Goal: Task Accomplishment & Management: Manage account settings

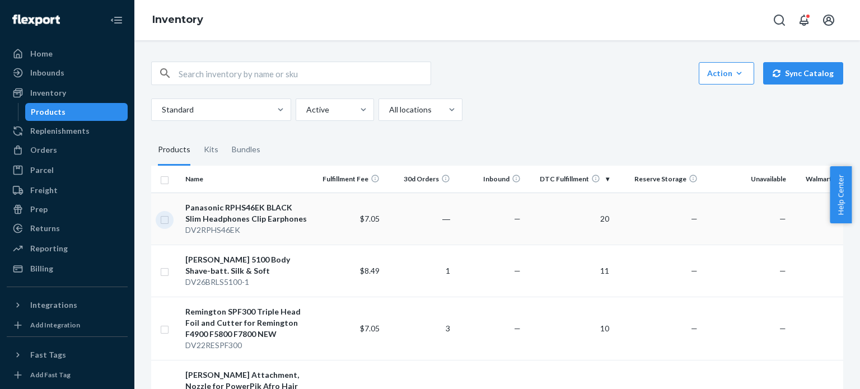
click at [163, 218] on input "checkbox" at bounding box center [164, 219] width 9 height 12
checkbox input "true"
click at [163, 271] on input "checkbox" at bounding box center [164, 271] width 9 height 12
checkbox input "true"
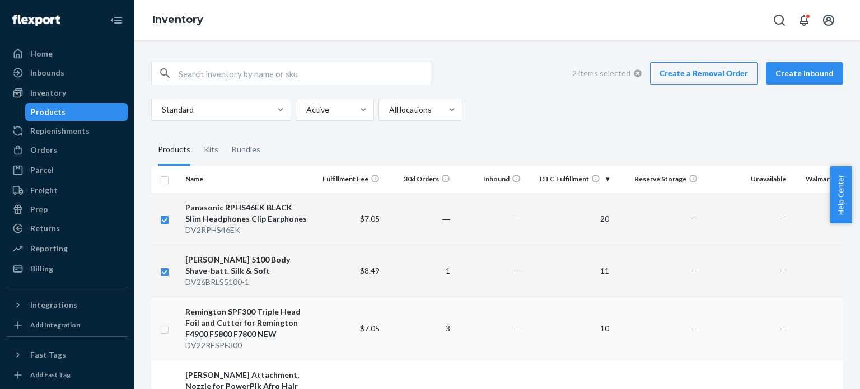
checkbox input "true"
click at [163, 331] on input "checkbox" at bounding box center [164, 328] width 9 height 12
checkbox input "true"
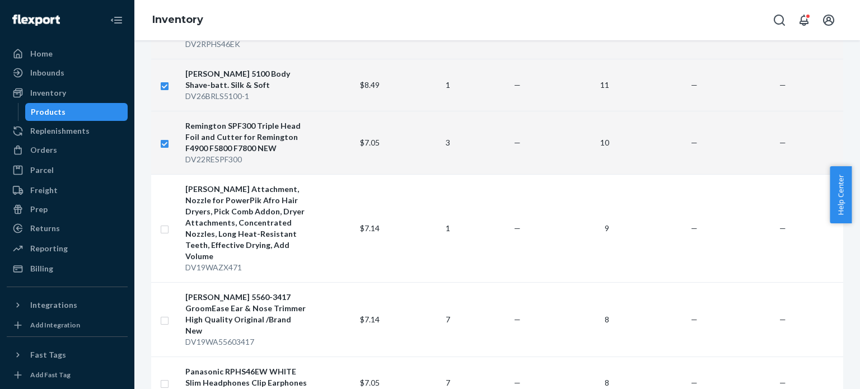
scroll to position [193, 0]
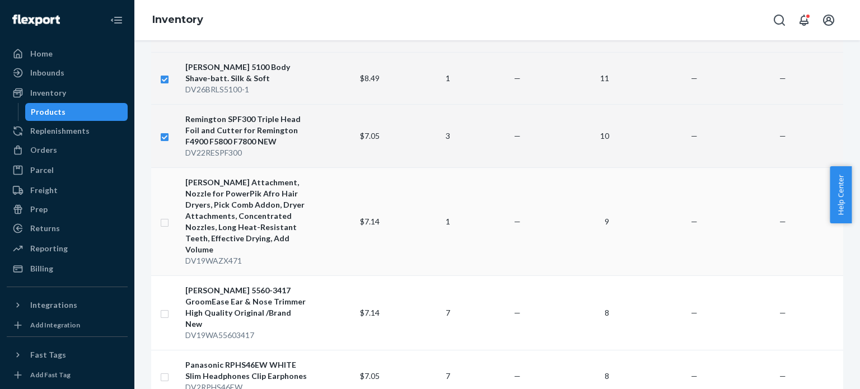
checkbox input "true"
click at [166, 216] on input "checkbox" at bounding box center [164, 221] width 9 height 12
checkbox input "true"
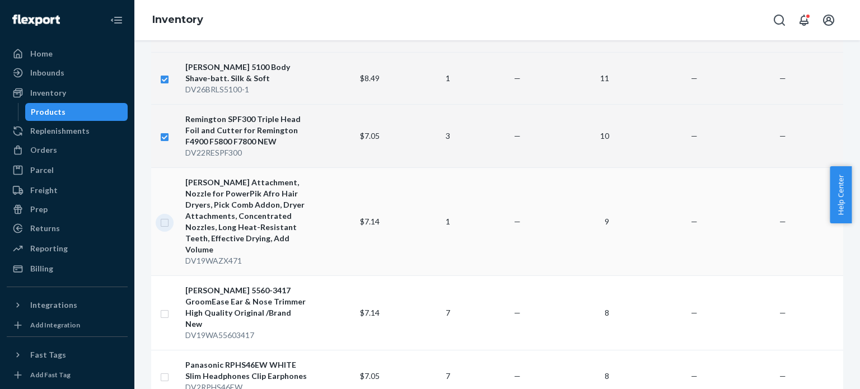
checkbox input "true"
click at [164, 307] on input "checkbox" at bounding box center [164, 313] width 9 height 12
checkbox input "true"
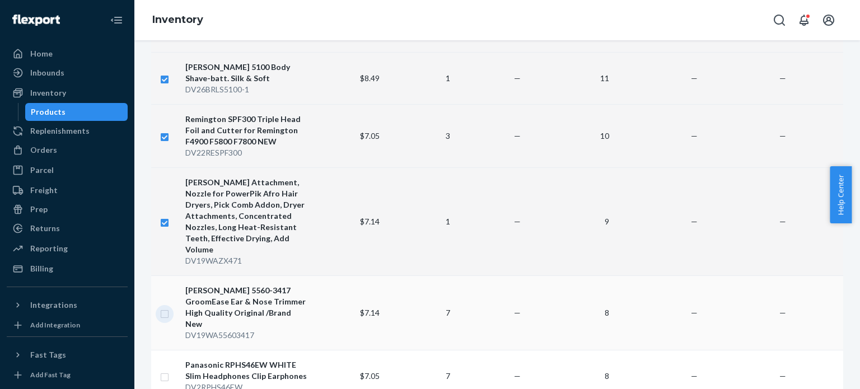
checkbox input "true"
click at [163, 370] on input "checkbox" at bounding box center [164, 376] width 9 height 12
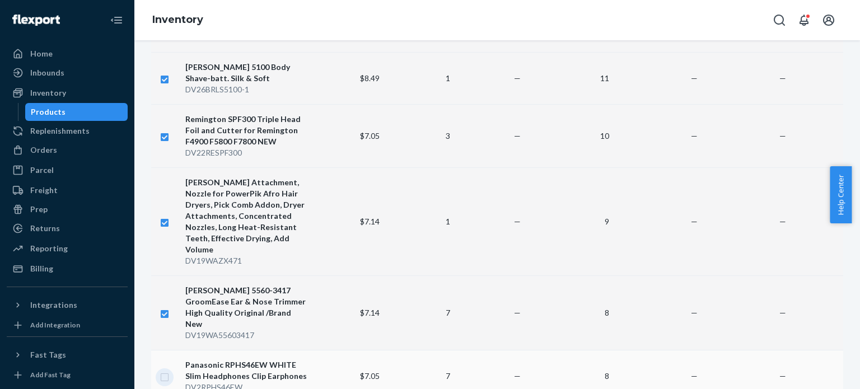
checkbox input "true"
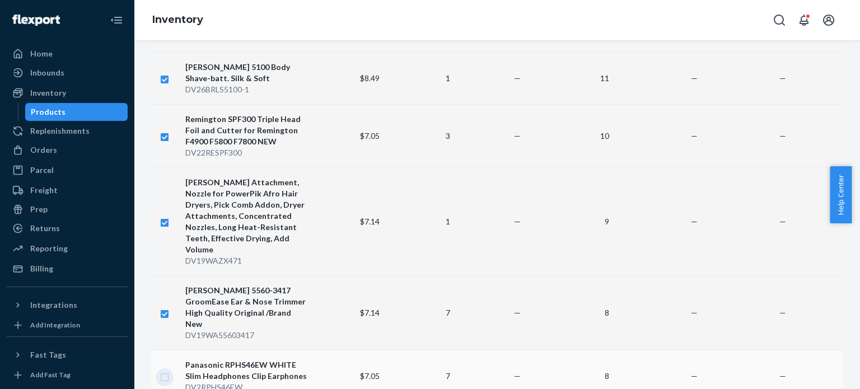
checkbox input "true"
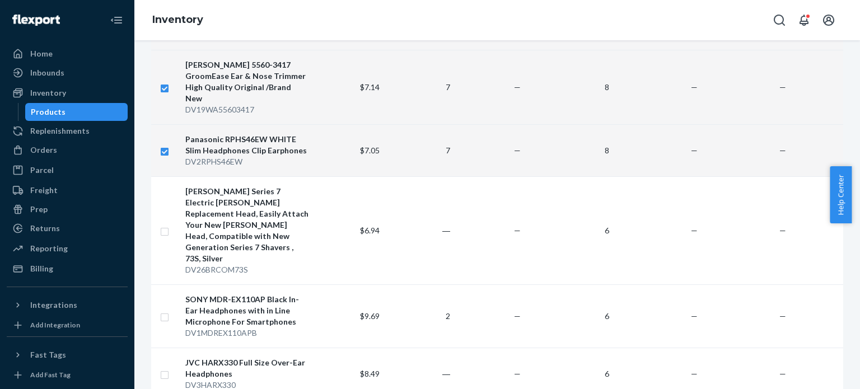
scroll to position [432, 0]
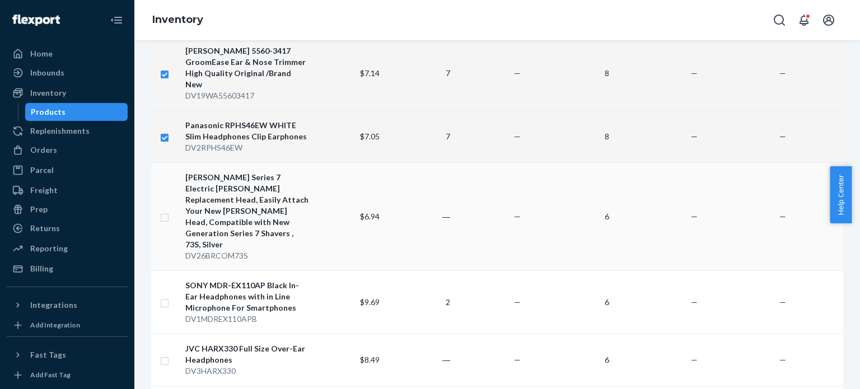
checkbox input "true"
click at [165, 210] on input "checkbox" at bounding box center [164, 216] width 9 height 12
checkbox input "true"
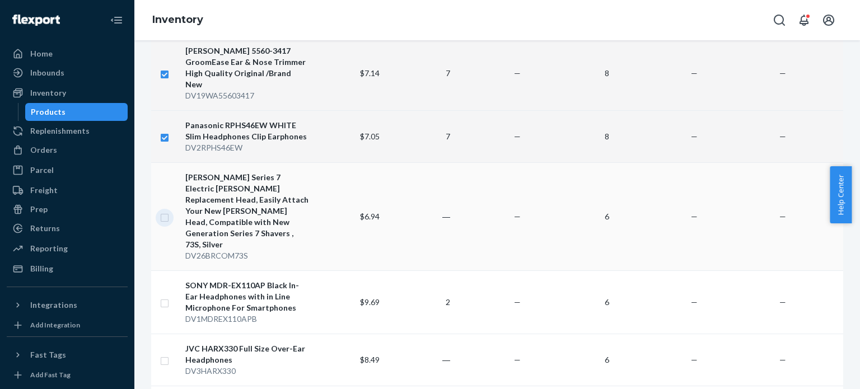
checkbox input "true"
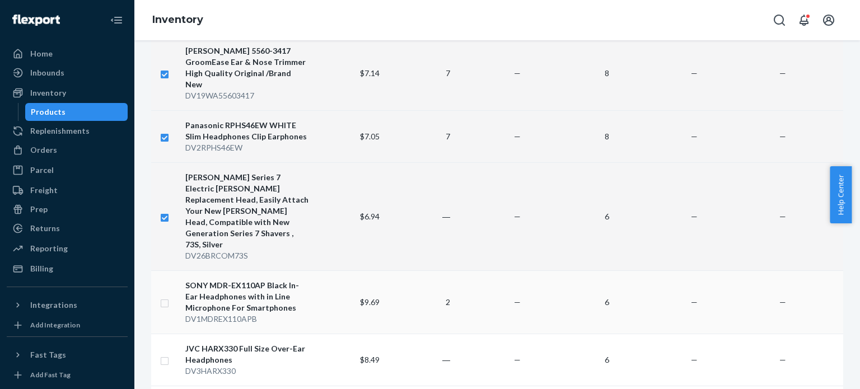
click at [164, 296] on input "checkbox" at bounding box center [164, 302] width 9 height 12
checkbox input "true"
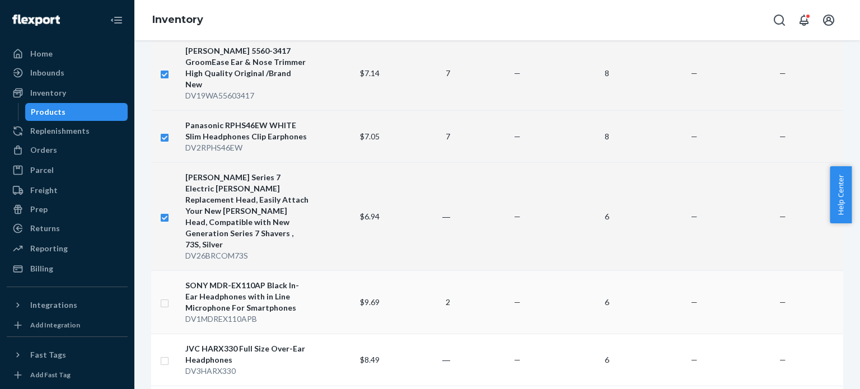
checkbox input "true"
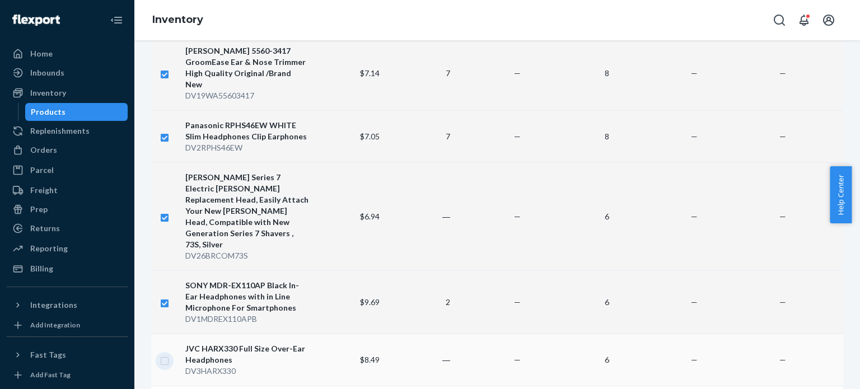
click at [161, 354] on input "checkbox" at bounding box center [164, 360] width 9 height 12
checkbox input "true"
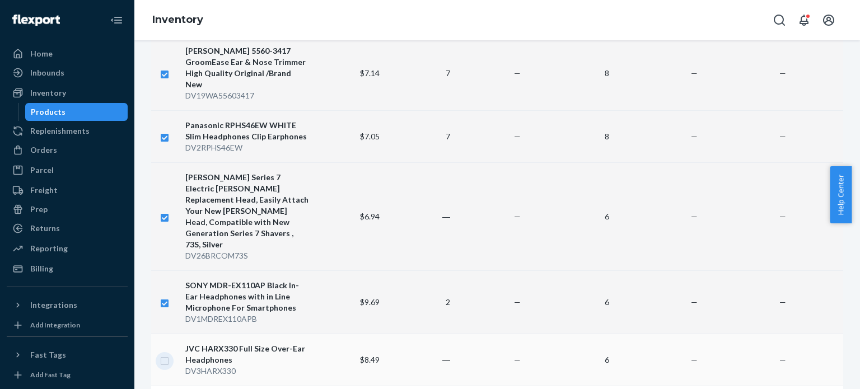
checkbox input "true"
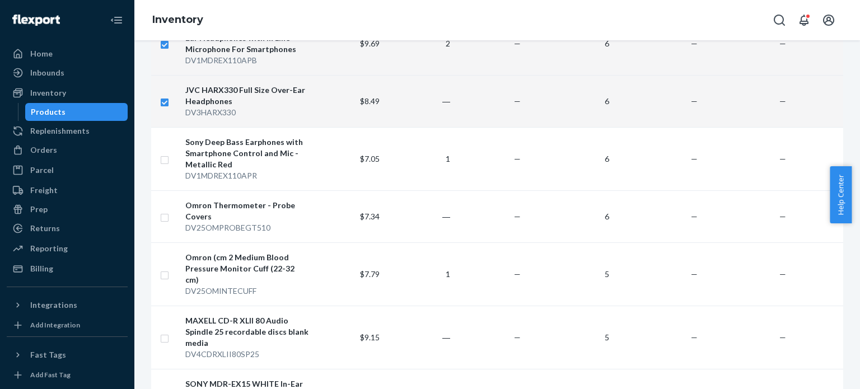
scroll to position [693, 0]
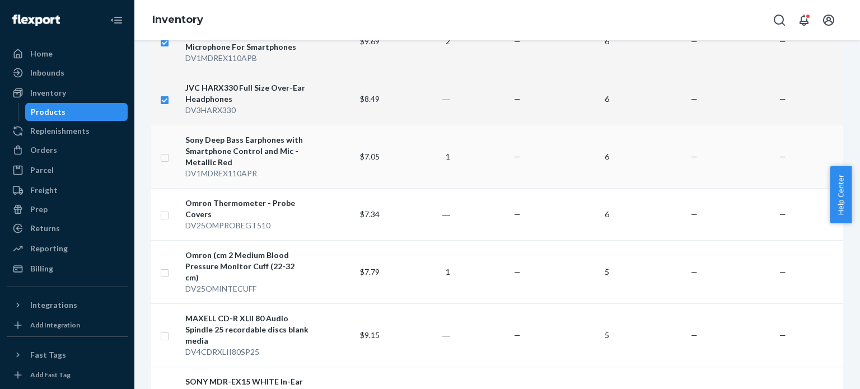
checkbox input "true"
click at [167, 151] on input "checkbox" at bounding box center [164, 157] width 9 height 12
checkbox input "true"
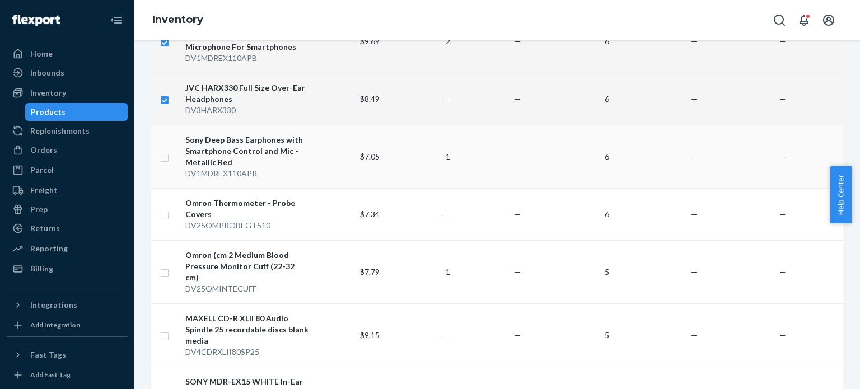
checkbox input "true"
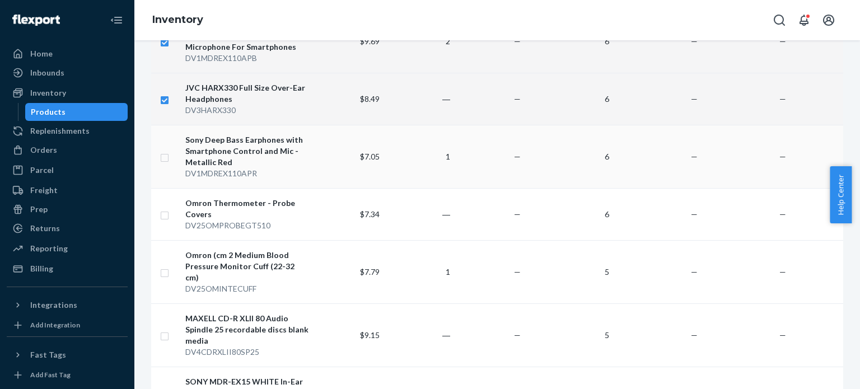
checkbox input "true"
click at [165, 208] on input "checkbox" at bounding box center [164, 214] width 9 height 12
checkbox input "true"
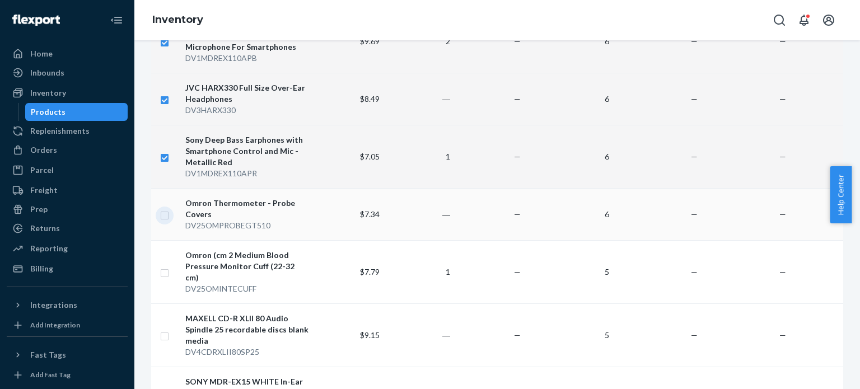
checkbox input "true"
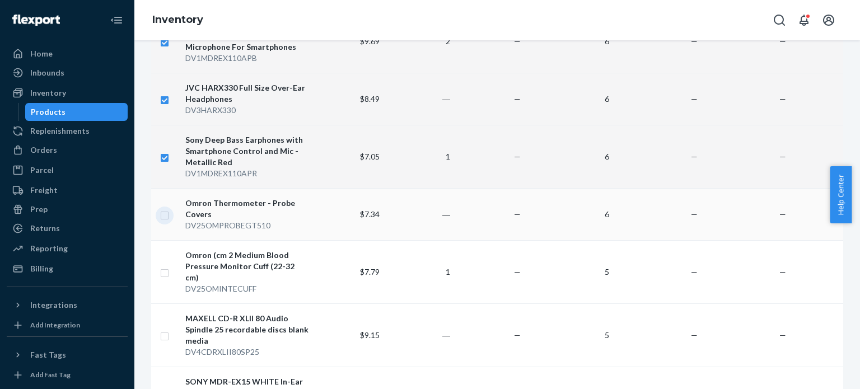
checkbox input "true"
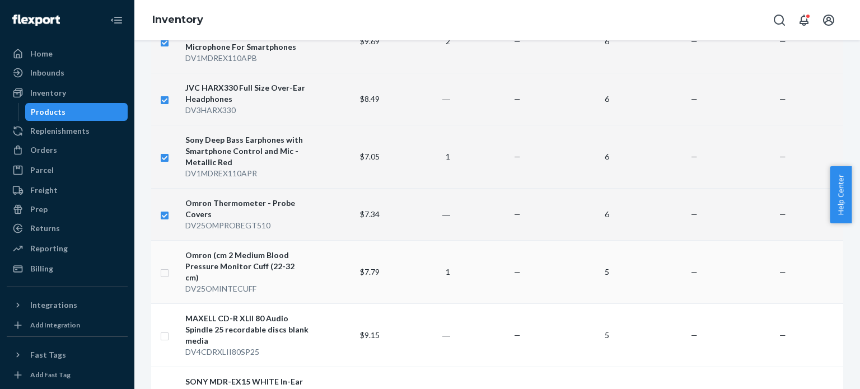
checkbox input "true"
click at [163, 266] on input "checkbox" at bounding box center [164, 272] width 9 height 12
checkbox input "true"
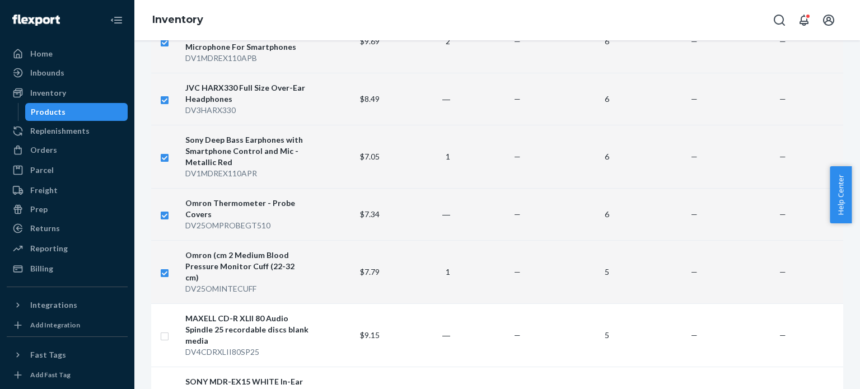
checkbox input "true"
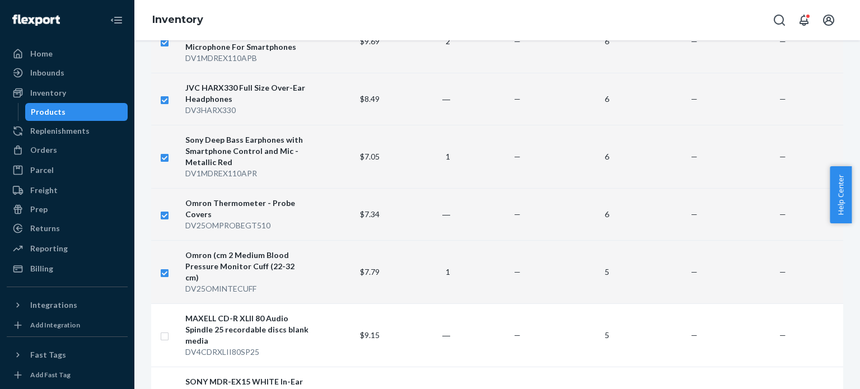
checkbox input "true"
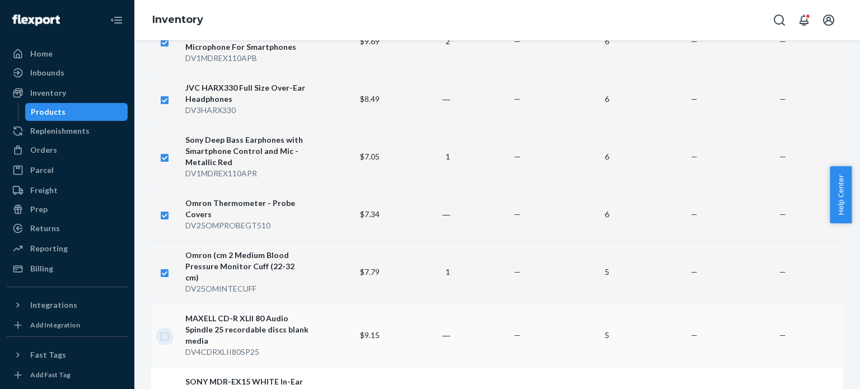
click at [166, 329] on input "checkbox" at bounding box center [164, 335] width 9 height 12
checkbox input "true"
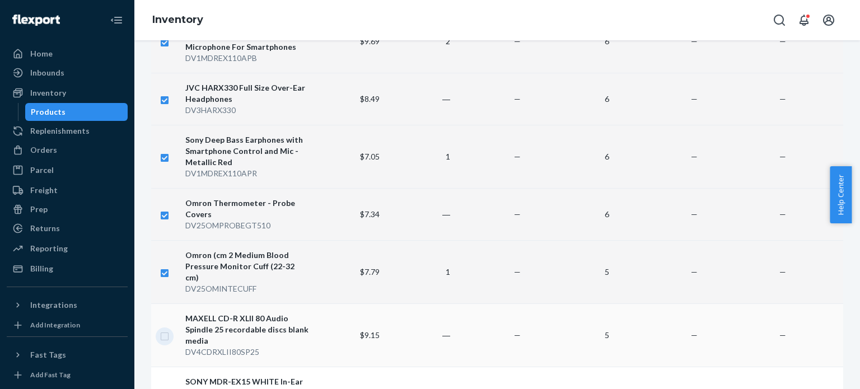
checkbox input "true"
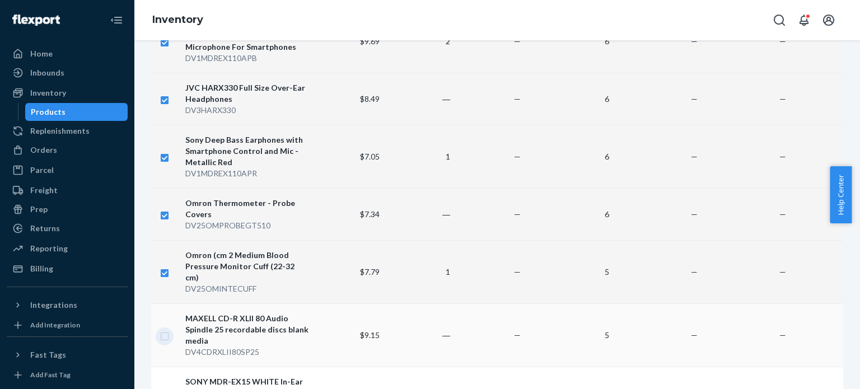
checkbox input "true"
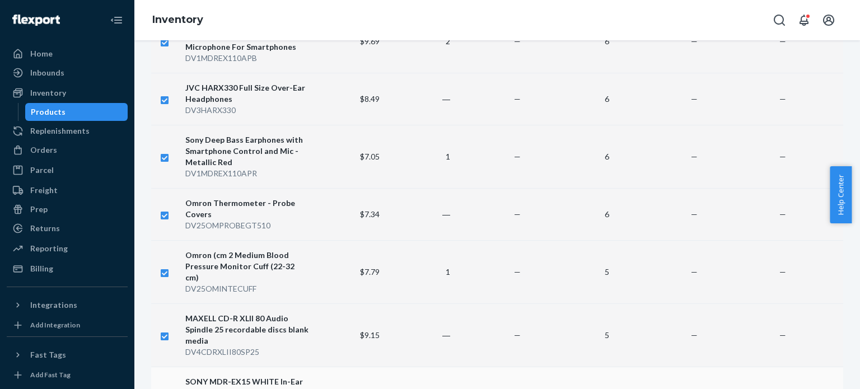
checkbox input "true"
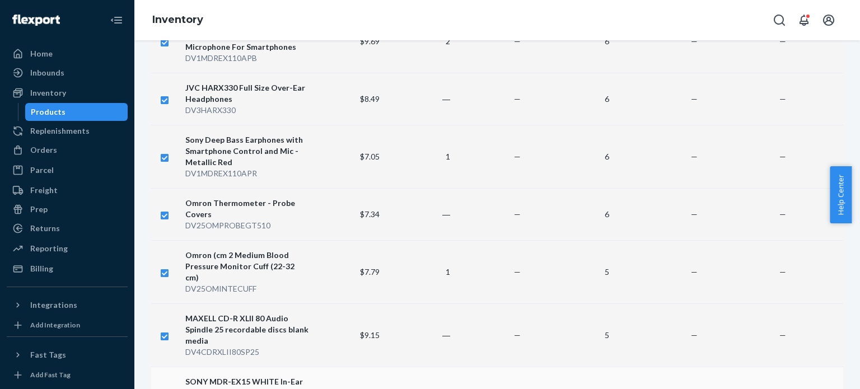
checkbox input "true"
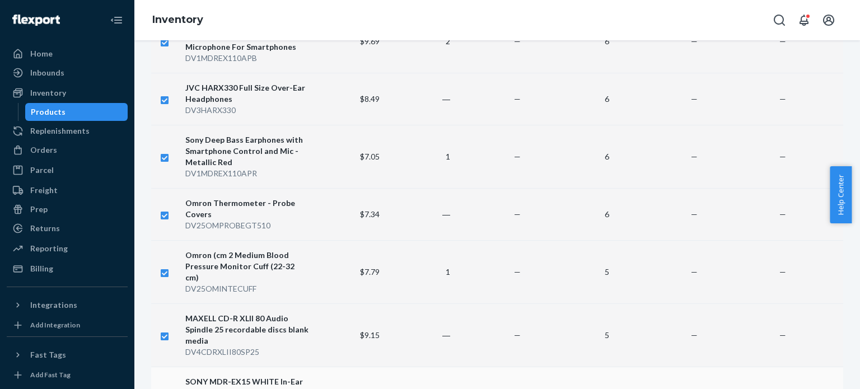
checkbox input "true"
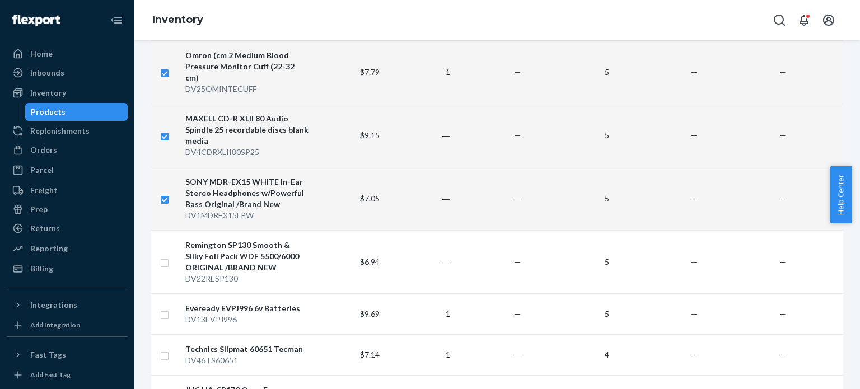
scroll to position [902, 0]
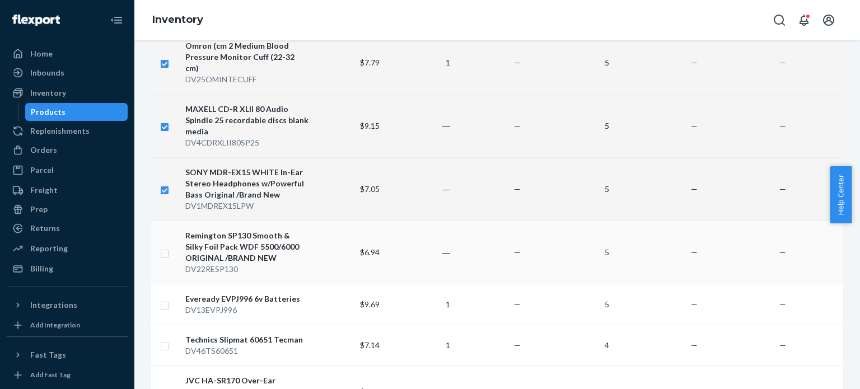
checkbox input "true"
click at [161, 246] on input "checkbox" at bounding box center [164, 252] width 9 height 12
checkbox input "true"
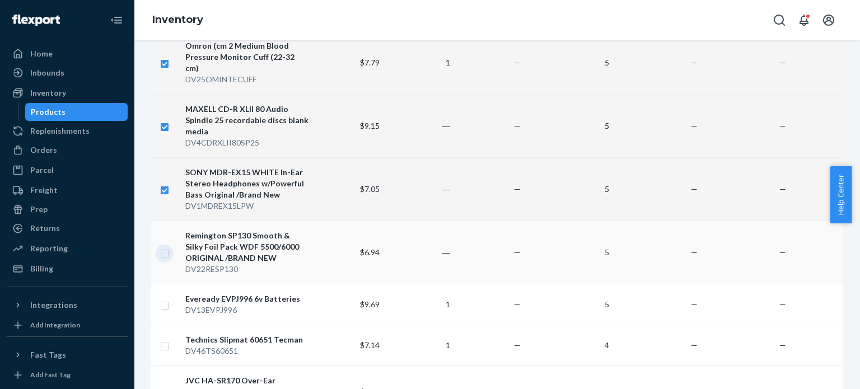
checkbox input "true"
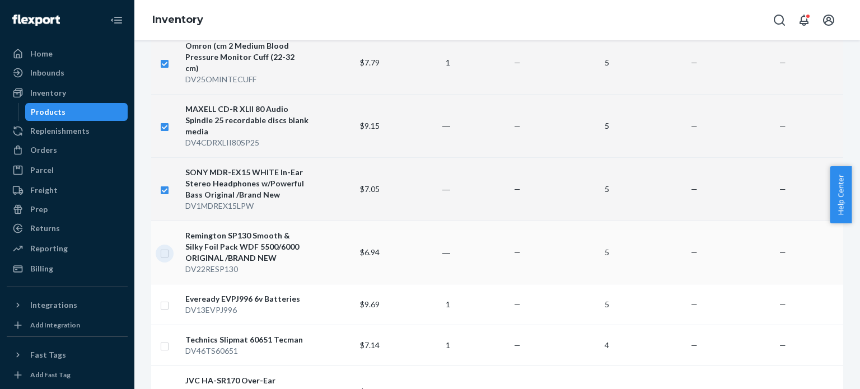
checkbox input "true"
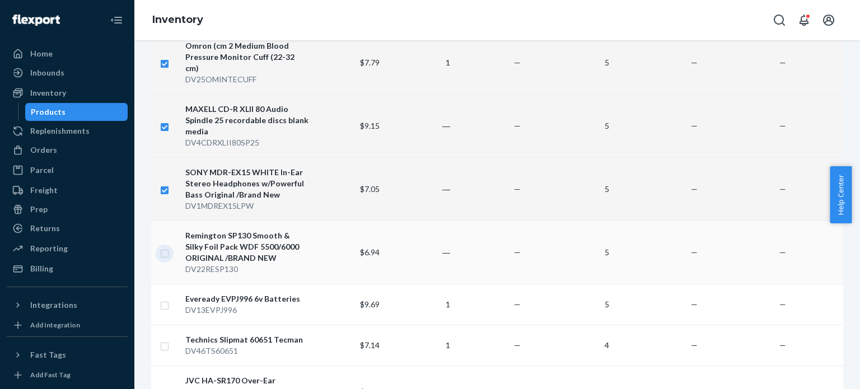
checkbox input "true"
click at [167, 298] on input "checkbox" at bounding box center [164, 304] width 9 height 12
checkbox input "true"
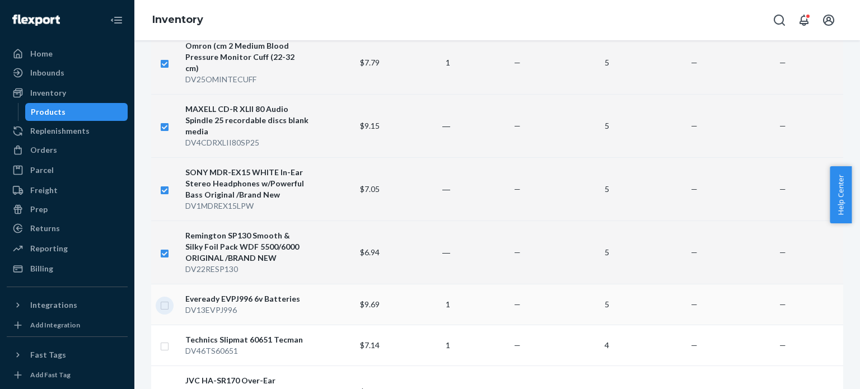
checkbox input "true"
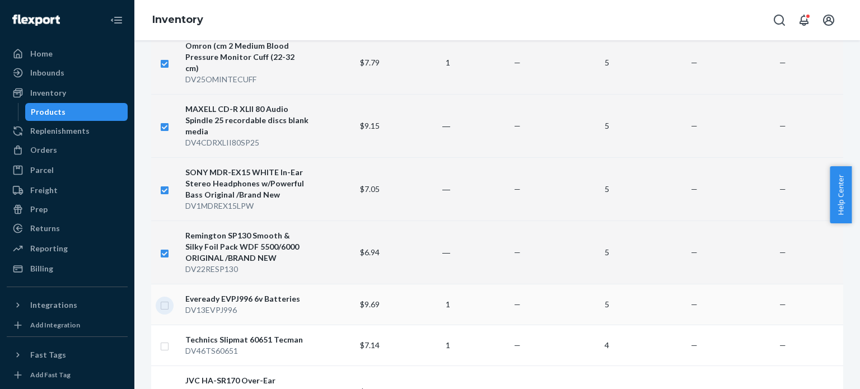
checkbox input "true"
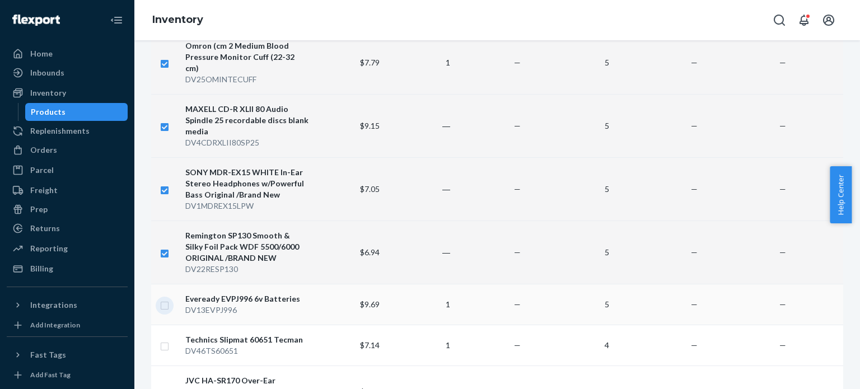
checkbox input "true"
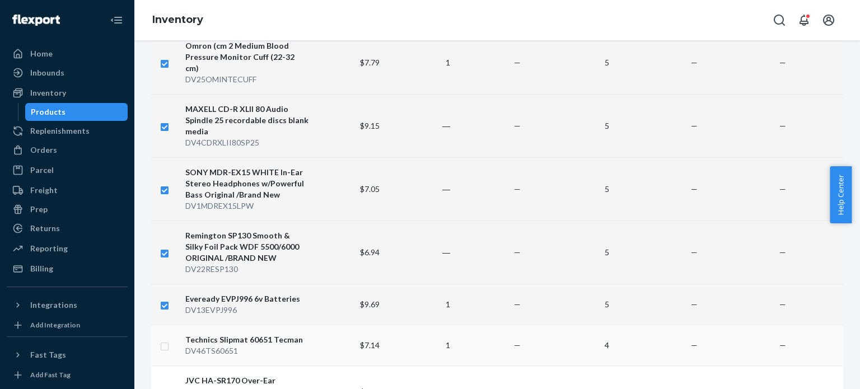
checkbox input "true"
click at [166, 339] on input "checkbox" at bounding box center [164, 345] width 9 height 12
checkbox input "true"
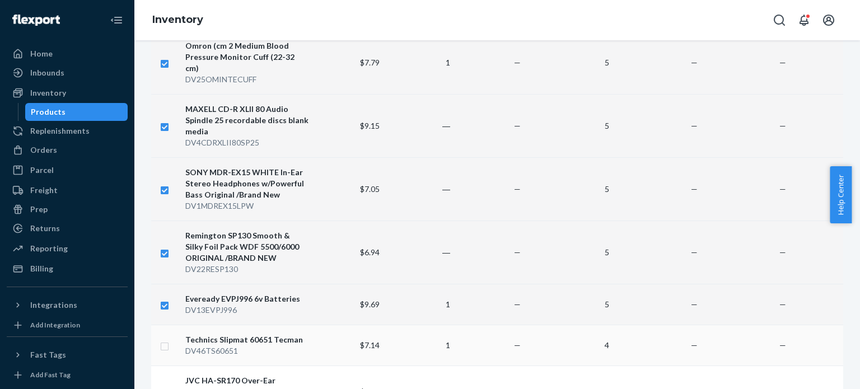
checkbox input "true"
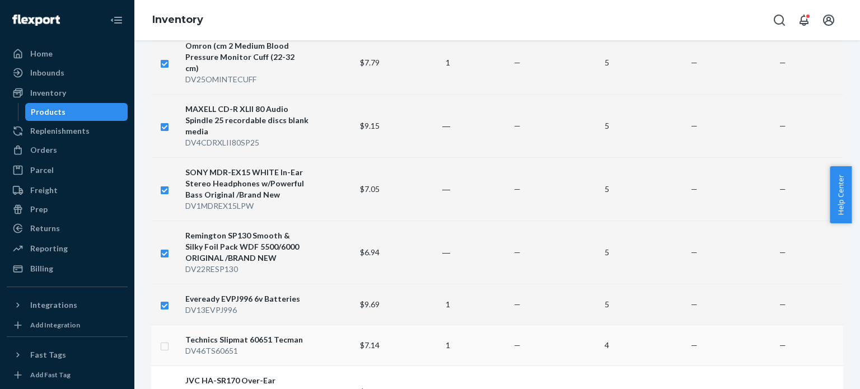
checkbox input "true"
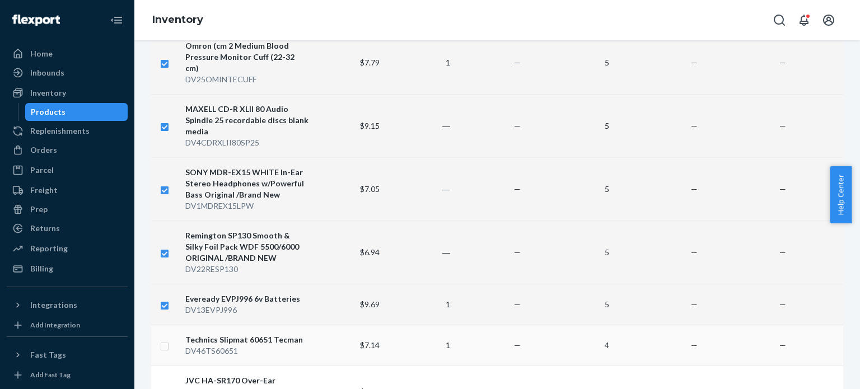
checkbox input "true"
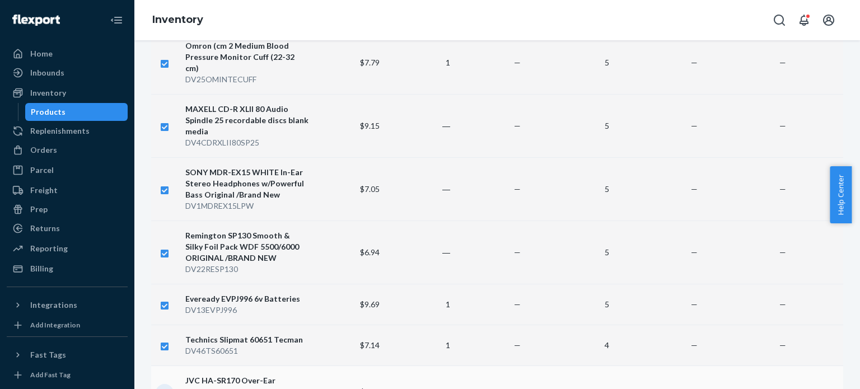
click at [165, 386] on input "checkbox" at bounding box center [164, 392] width 9 height 12
checkbox input "true"
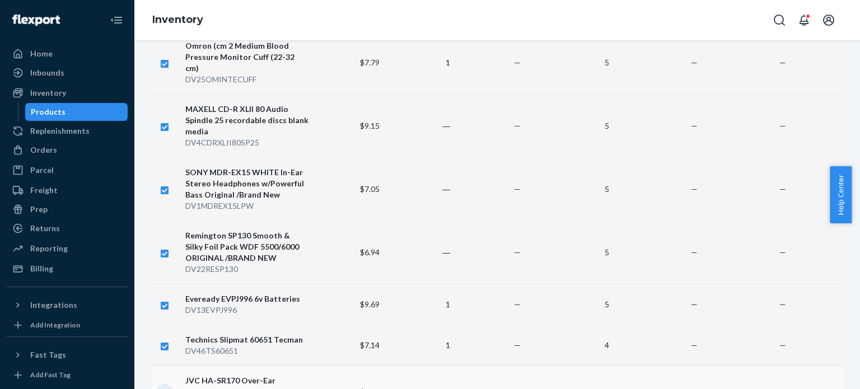
checkbox input "true"
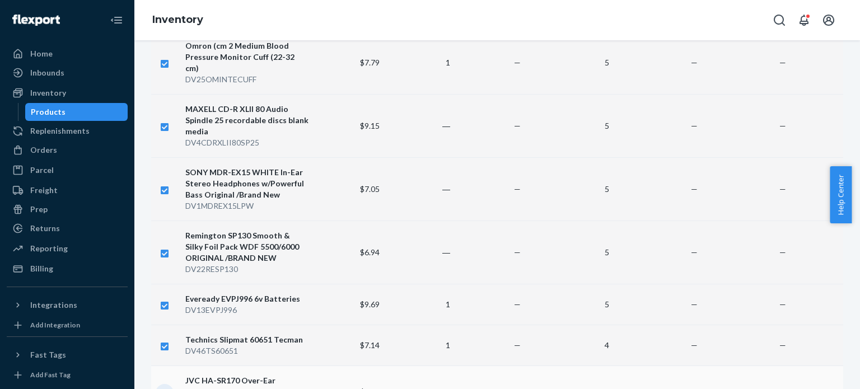
checkbox input "true"
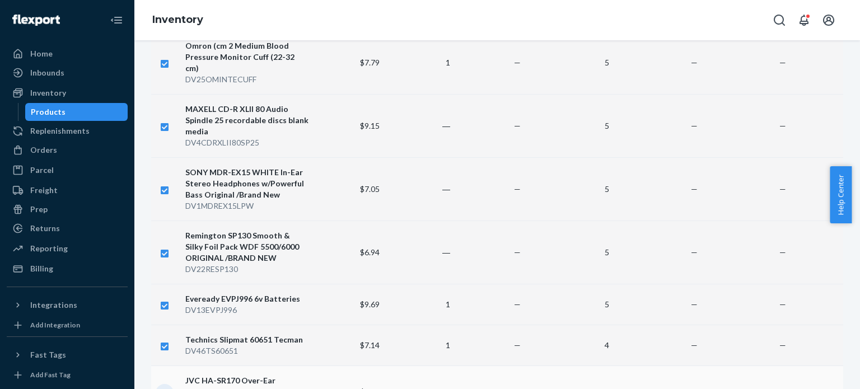
checkbox input "true"
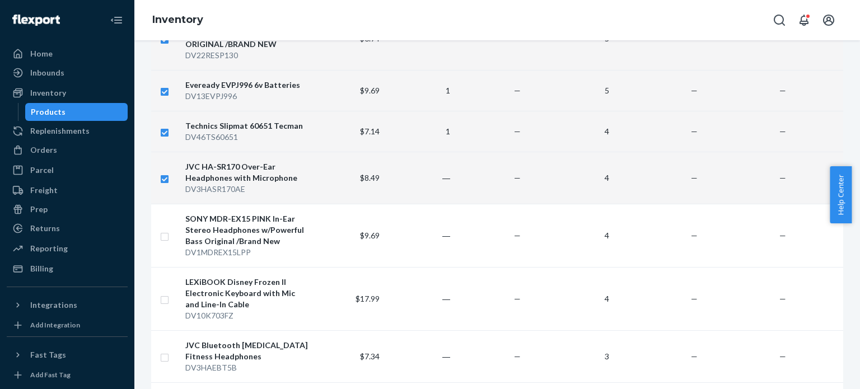
scroll to position [1120, 0]
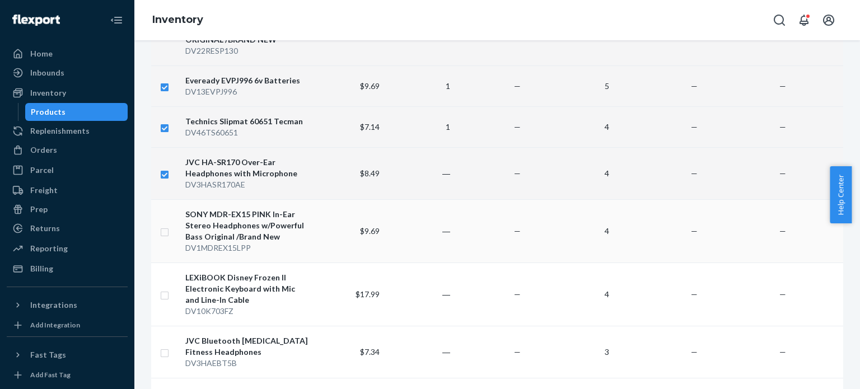
checkbox input "true"
click at [165, 225] on input "checkbox" at bounding box center [164, 231] width 9 height 12
checkbox input "true"
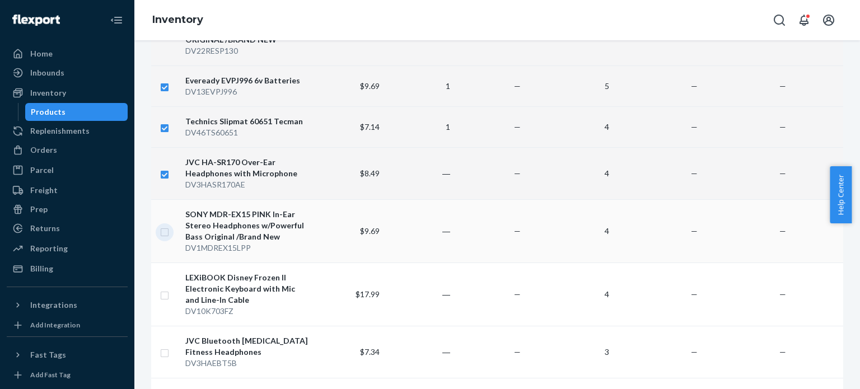
checkbox input "true"
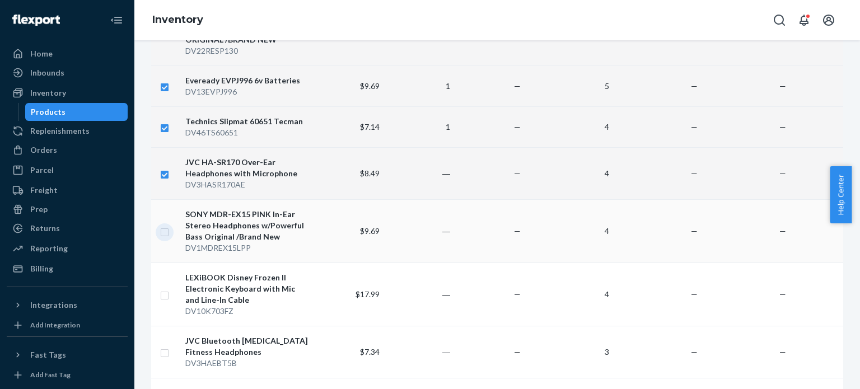
checkbox input "true"
click at [164, 288] on input "checkbox" at bounding box center [164, 294] width 9 height 12
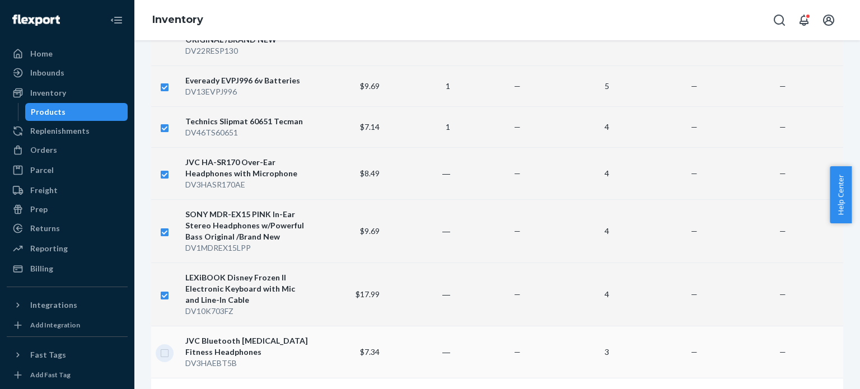
click at [163, 346] on input "checkbox" at bounding box center [164, 352] width 9 height 12
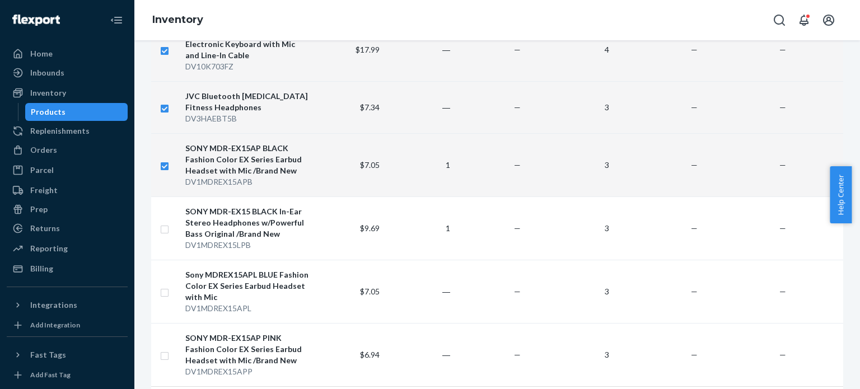
scroll to position [1372, 0]
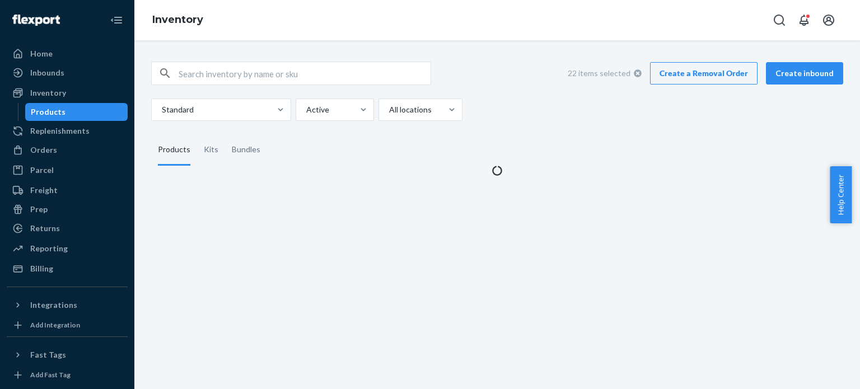
scroll to position [0, 0]
click at [162, 165] on div "Products" at bounding box center [174, 149] width 32 height 31
click at [151, 134] on input "Products" at bounding box center [151, 134] width 0 height 0
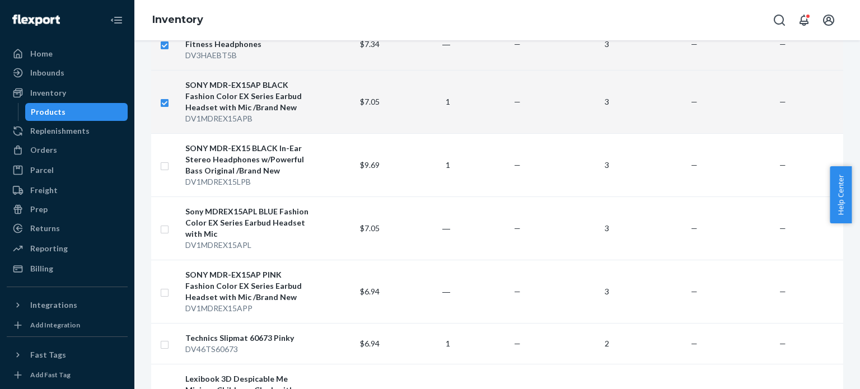
scroll to position [1444, 0]
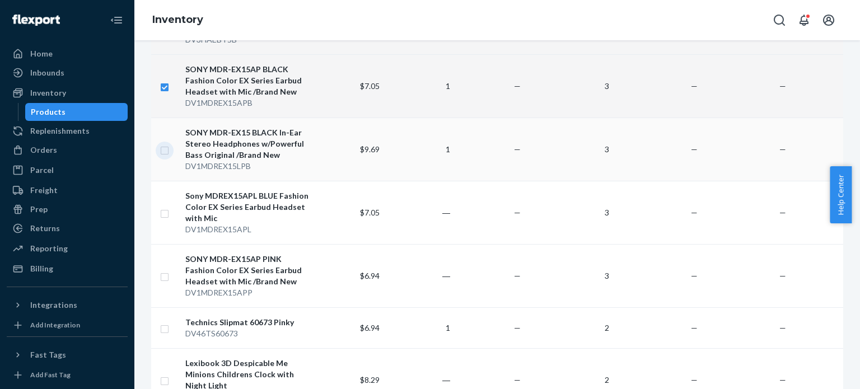
click at [168, 143] on input "checkbox" at bounding box center [164, 149] width 9 height 12
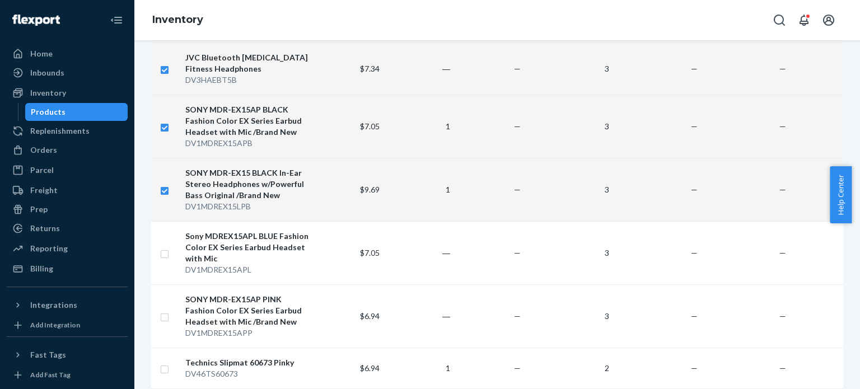
scroll to position [1388, 0]
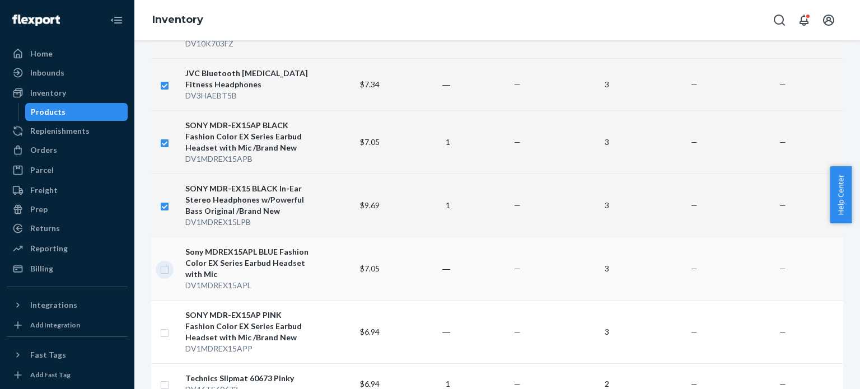
click at [166, 262] on input "checkbox" at bounding box center [164, 268] width 9 height 12
click at [166, 326] on input "checkbox" at bounding box center [164, 332] width 9 height 12
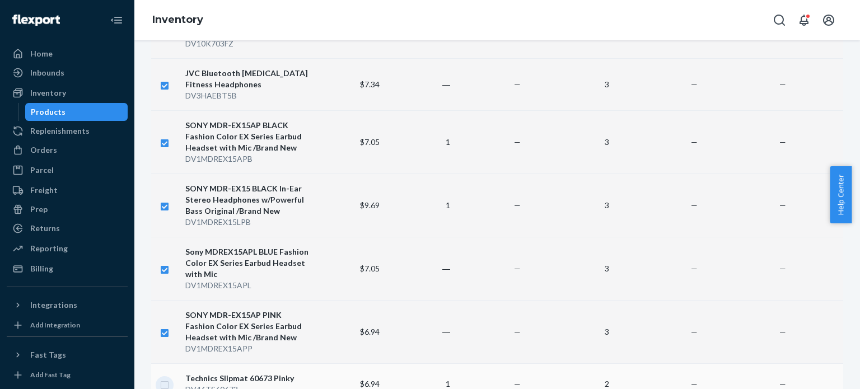
click at [163, 378] on input "checkbox" at bounding box center [164, 384] width 9 height 12
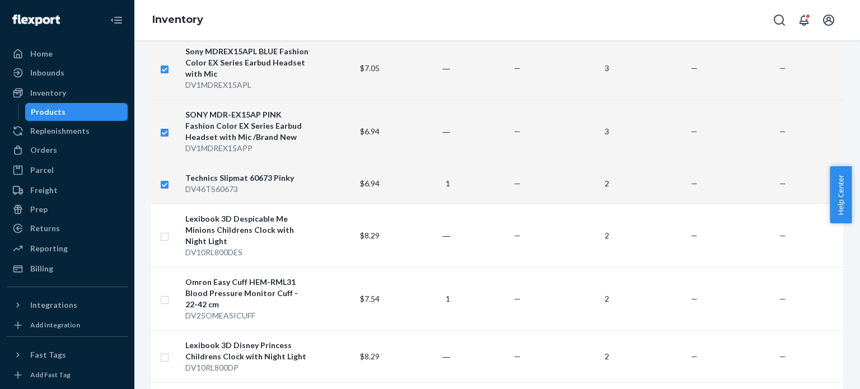
scroll to position [1596, 0]
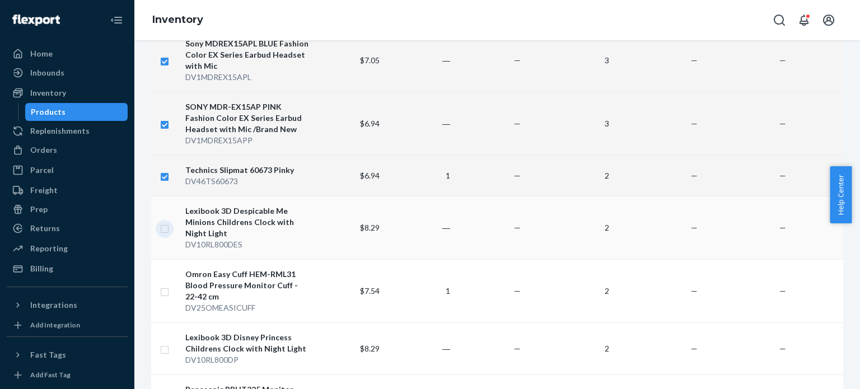
click at [168, 222] on input "checkbox" at bounding box center [164, 228] width 9 height 12
click at [163, 285] on input "checkbox" at bounding box center [164, 291] width 9 height 12
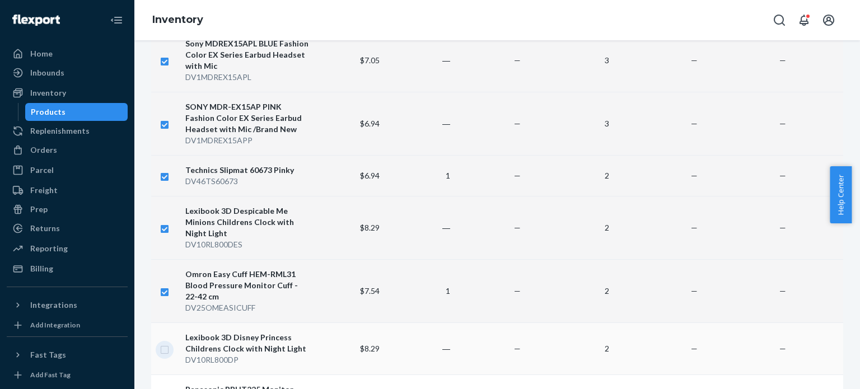
click at [166, 342] on input "checkbox" at bounding box center [164, 348] width 9 height 12
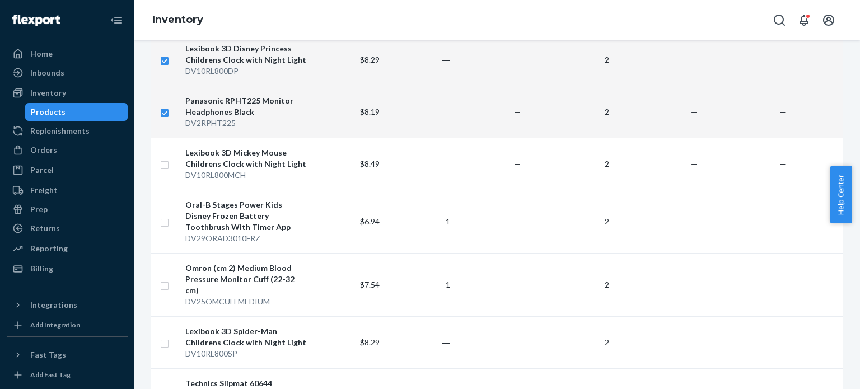
scroll to position [1885, 0]
click at [164, 157] on input "checkbox" at bounding box center [164, 163] width 9 height 12
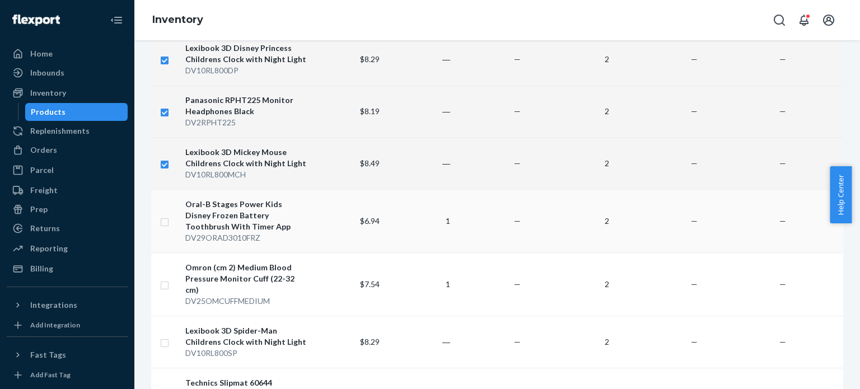
click at [165, 215] on input "checkbox" at bounding box center [164, 221] width 9 height 12
click at [166, 278] on input "checkbox" at bounding box center [164, 284] width 9 height 12
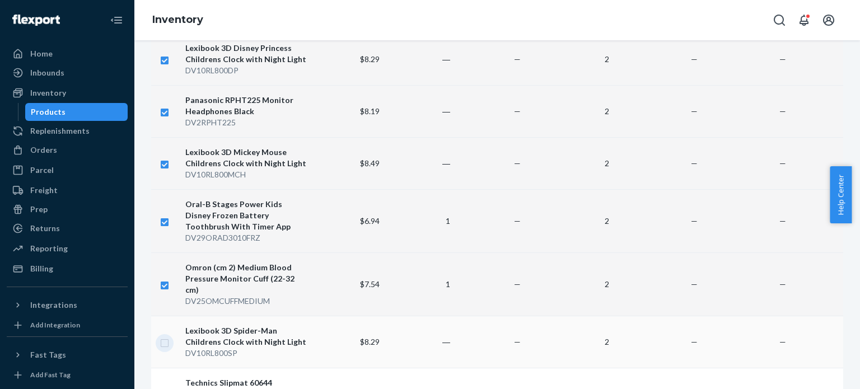
click at [165, 336] on input "checkbox" at bounding box center [164, 342] width 9 height 12
click at [163, 388] on input "checkbox" at bounding box center [164, 394] width 9 height 12
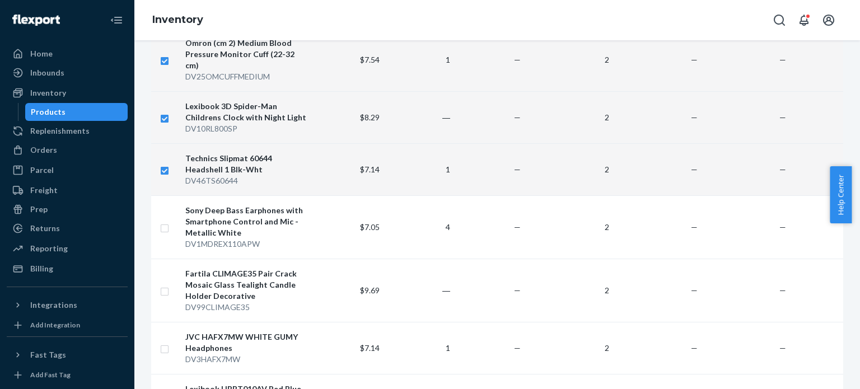
scroll to position [2118, 0]
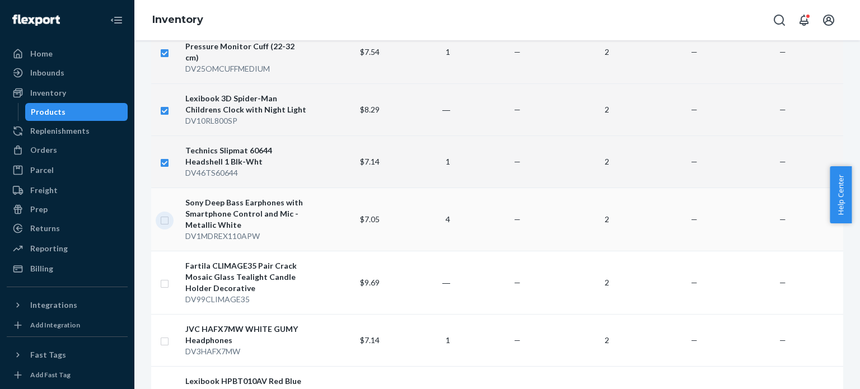
click at [163, 213] on input "checkbox" at bounding box center [164, 219] width 9 height 12
click at [166, 276] on input "checkbox" at bounding box center [164, 282] width 9 height 12
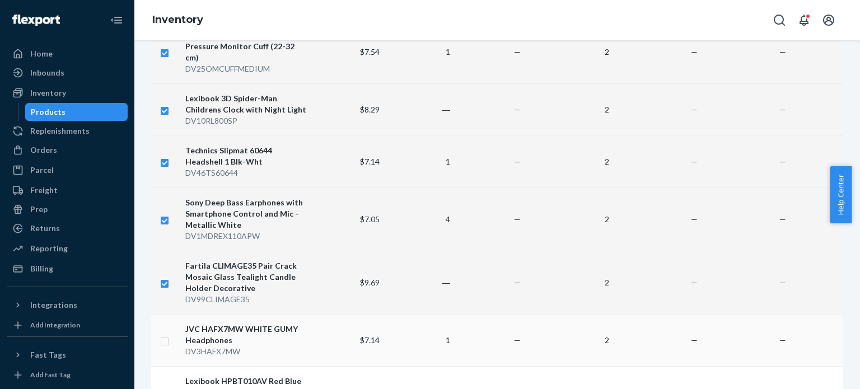
click at [166, 334] on input "checkbox" at bounding box center [164, 340] width 9 height 12
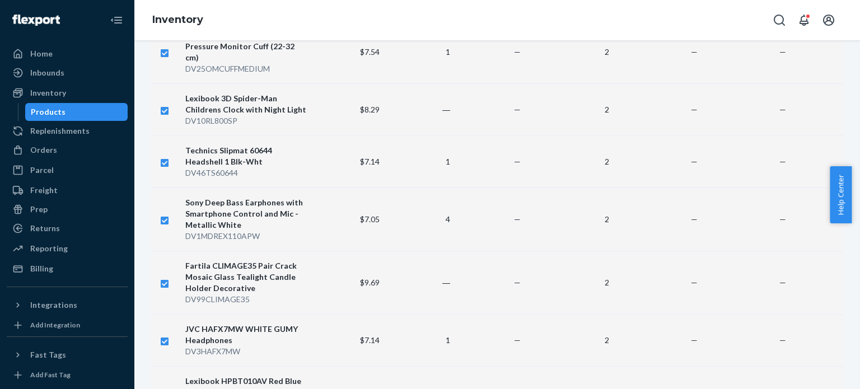
drag, startPoint x: 855, startPoint y: 185, endPoint x: 856, endPoint y: 199, distance: 14.6
click at [851, 199] on div "Help Center" at bounding box center [844, 194] width 30 height 57
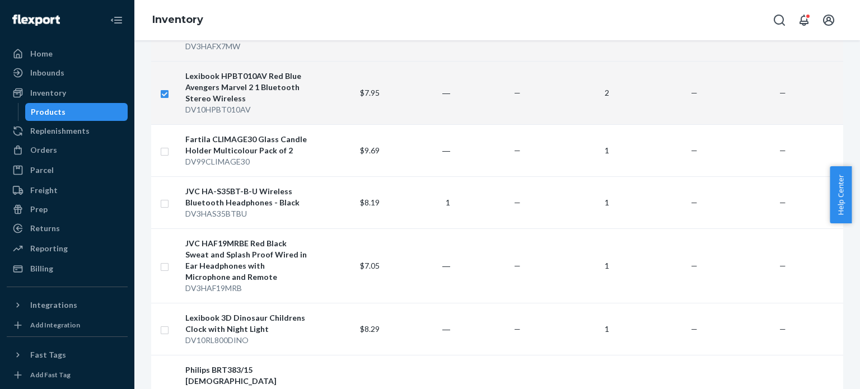
drag, startPoint x: 854, startPoint y: 198, endPoint x: 855, endPoint y: 187, distance: 10.1
click at [851, 187] on div "Help Center" at bounding box center [844, 194] width 30 height 57
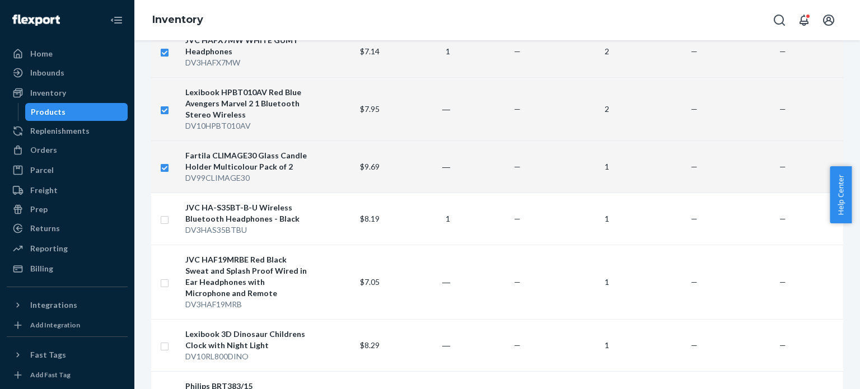
scroll to position [2423, 0]
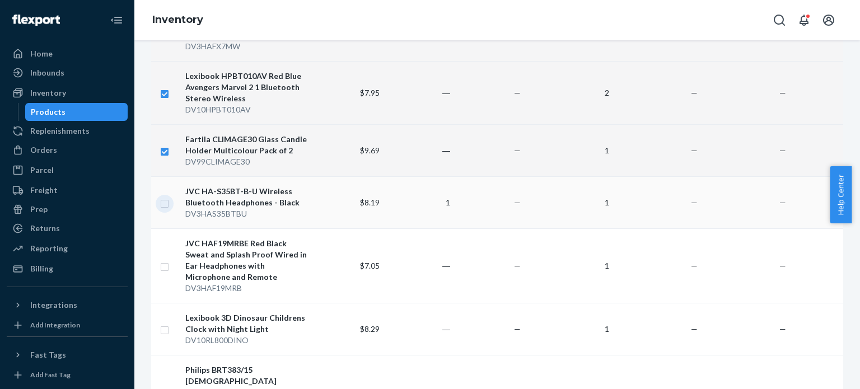
click at [165, 196] on input "checkbox" at bounding box center [164, 202] width 9 height 12
click at [165, 260] on input "checkbox" at bounding box center [164, 266] width 9 height 12
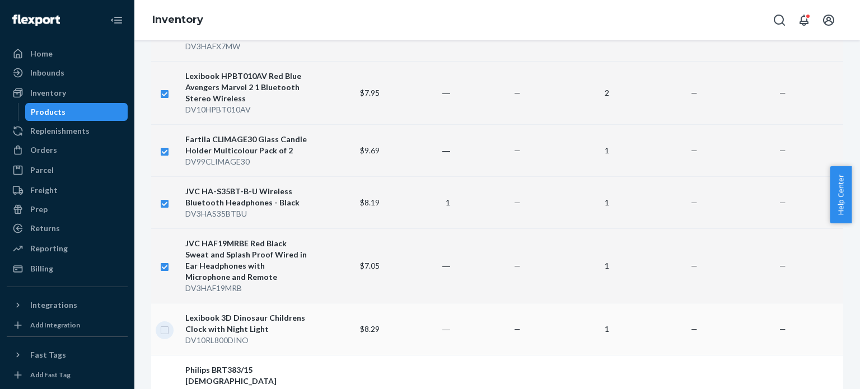
click at [165, 323] on input "checkbox" at bounding box center [164, 329] width 9 height 12
click at [163, 386] on input "checkbox" at bounding box center [164, 392] width 9 height 12
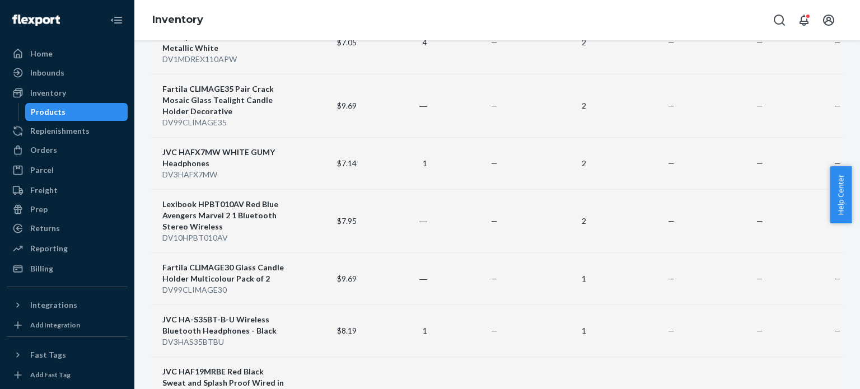
scroll to position [2599, 0]
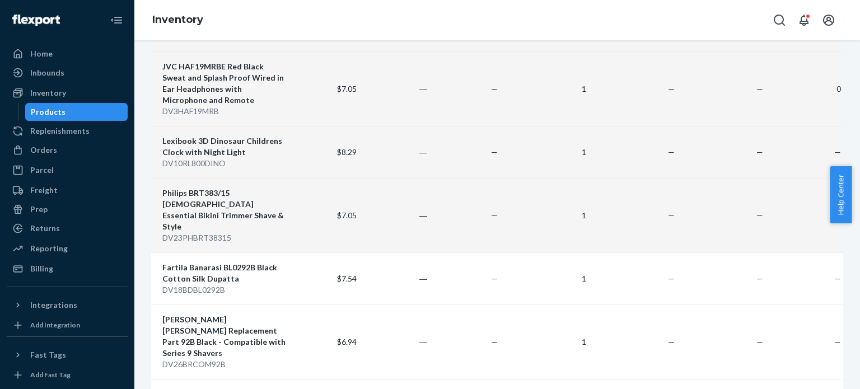
drag, startPoint x: 125, startPoint y: 308, endPoint x: 125, endPoint y: 323, distance: 14.5
click at [125, 323] on div "Home Inbounds Shipping Plans Problems Inventory Products Replenishments Orders …" at bounding box center [67, 194] width 134 height 389
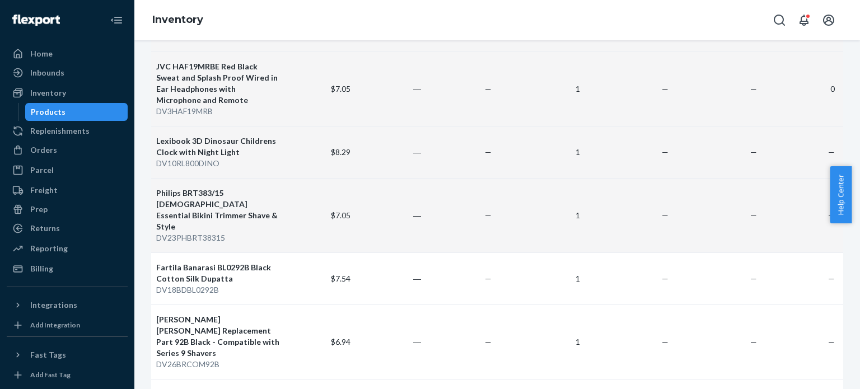
scroll to position [0, 9]
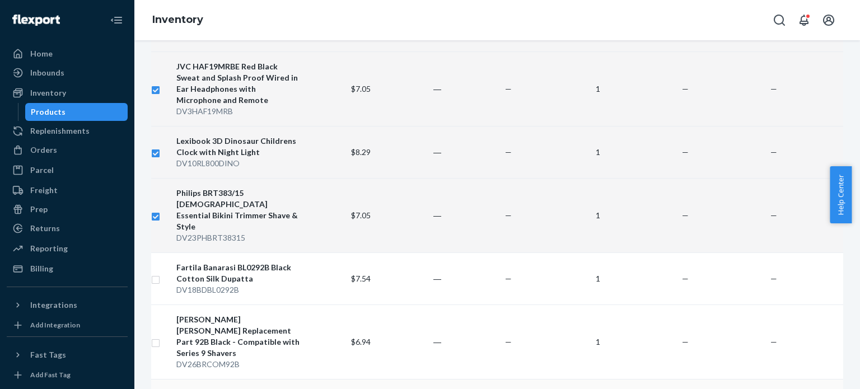
click at [156, 336] on input "checkbox" at bounding box center [155, 342] width 9 height 12
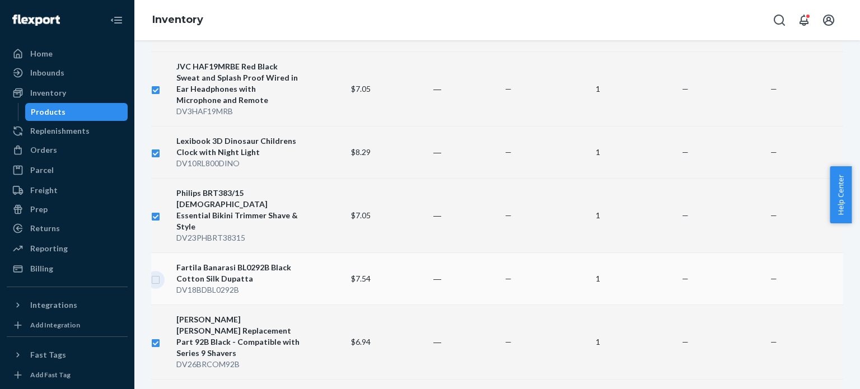
click at [156, 273] on input "checkbox" at bounding box center [155, 279] width 9 height 12
drag, startPoint x: 857, startPoint y: 209, endPoint x: 857, endPoint y: 227, distance: 17.9
click at [851, 227] on body "Home Inbounds Shipping Plans Problems Inventory Products Replenishments Orders …" at bounding box center [430, 194] width 860 height 389
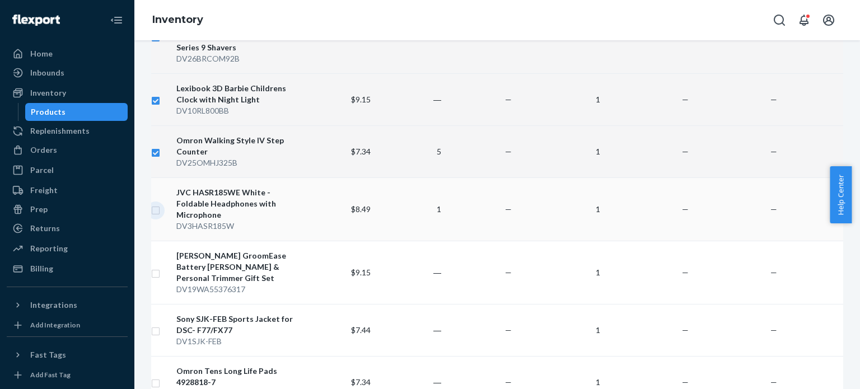
click at [153, 203] on input "checkbox" at bounding box center [155, 209] width 9 height 12
click at [310, 177] on td "$8.49" at bounding box center [339, 208] width 71 height 63
click at [157, 203] on input "checkbox" at bounding box center [155, 209] width 9 height 12
click at [158, 266] on input "checkbox" at bounding box center [155, 272] width 9 height 12
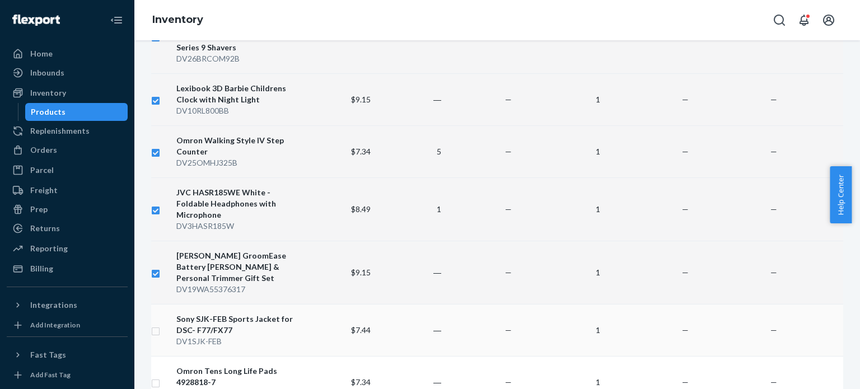
click at [155, 324] on input "checkbox" at bounding box center [155, 330] width 9 height 12
click at [155, 376] on input "checkbox" at bounding box center [155, 382] width 9 height 12
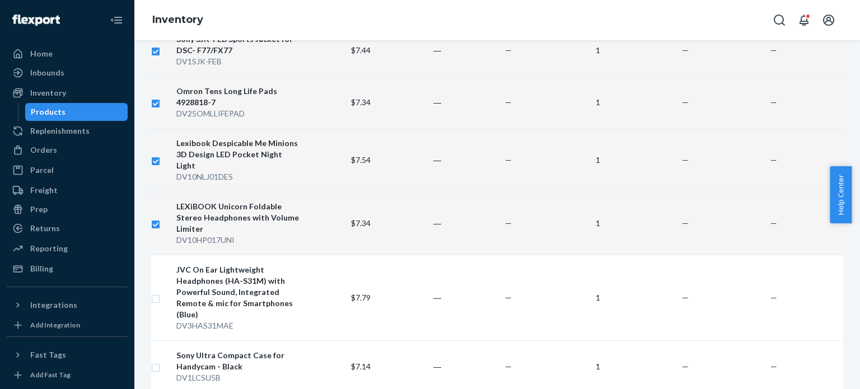
scroll to position [3193, 0]
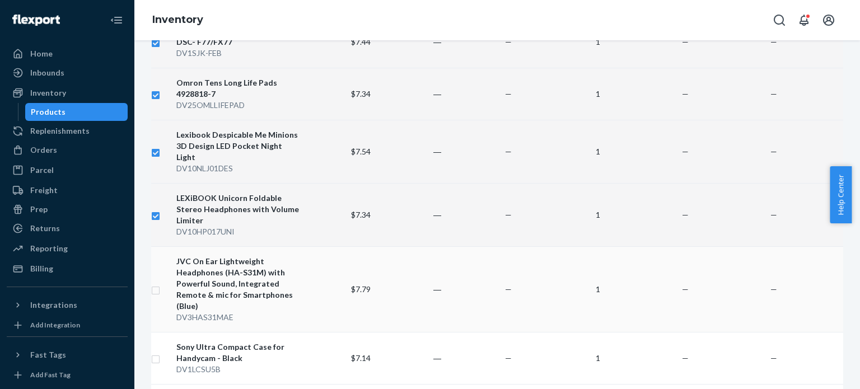
click at [160, 246] on td at bounding box center [157, 289] width 30 height 86
click at [154, 352] on input "checkbox" at bounding box center [155, 358] width 9 height 12
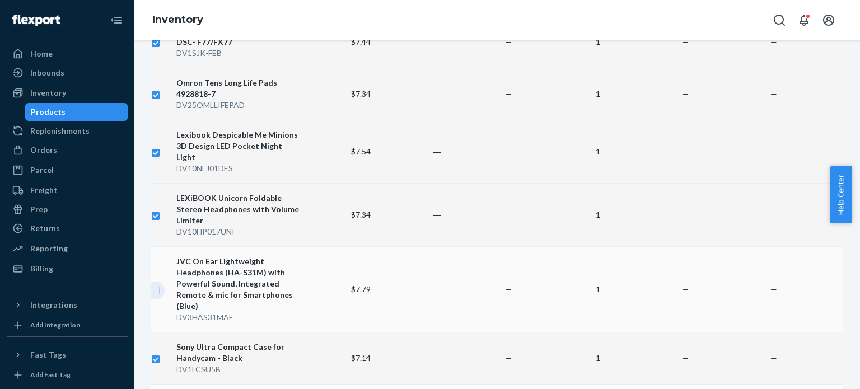
click at [155, 283] on input "checkbox" at bounding box center [155, 289] width 9 height 12
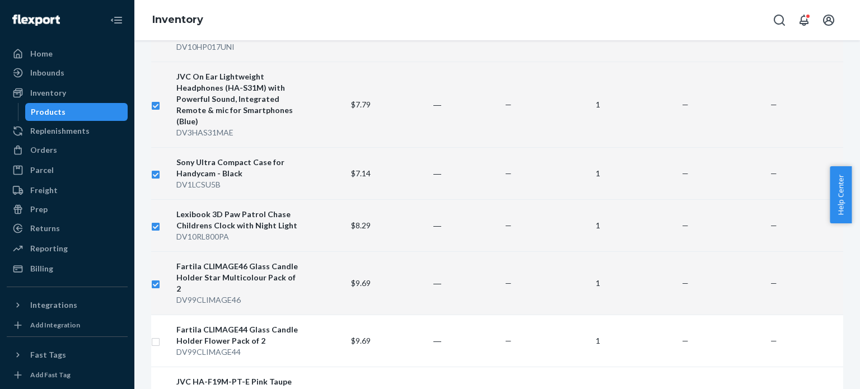
scroll to position [3402, 0]
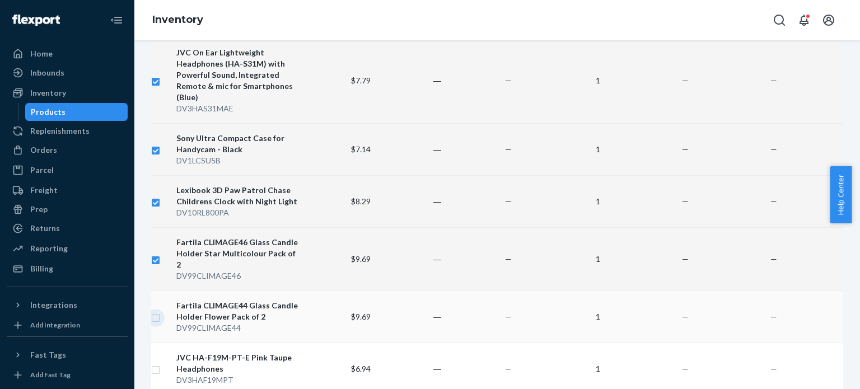
click at [155, 311] on input "checkbox" at bounding box center [155, 317] width 9 height 12
click at [159, 363] on input "checkbox" at bounding box center [155, 369] width 9 height 12
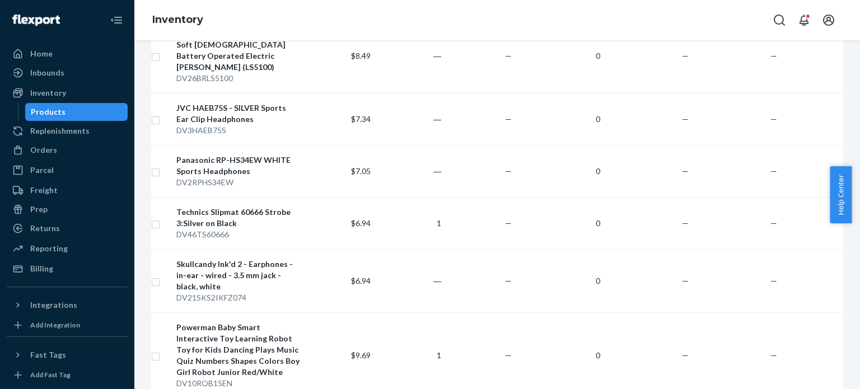
scroll to position [5536, 0]
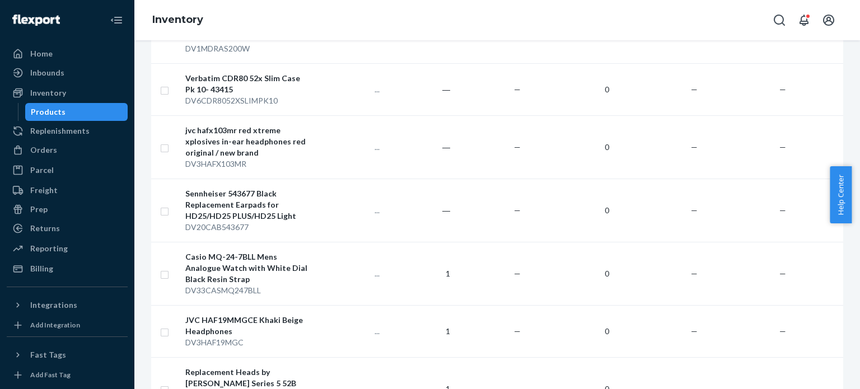
scroll to position [5457, 0]
